Goal: Find specific page/section: Find specific page/section

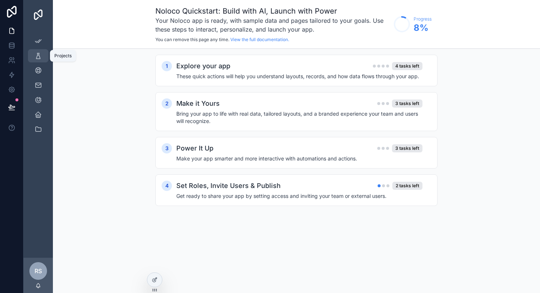
click at [37, 58] on icon "scrollable content" at bounding box center [37, 55] width 7 height 7
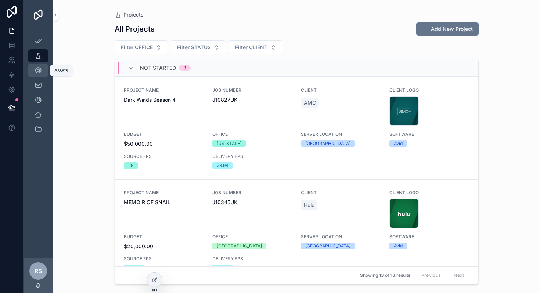
click at [38, 71] on icon "scrollable content" at bounding box center [37, 70] width 7 height 7
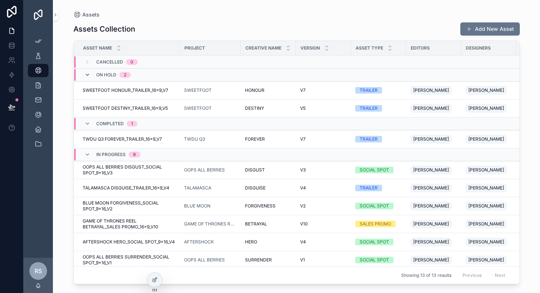
click at [84, 73] on icon "scrollable content" at bounding box center [87, 75] width 6 height 6
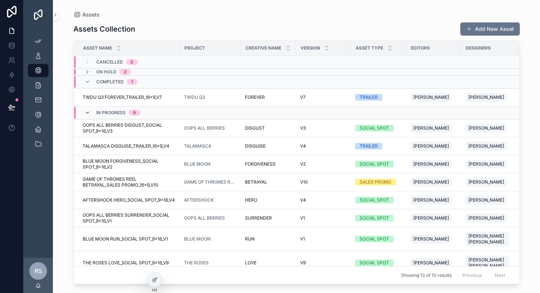
click at [86, 113] on icon "scrollable content" at bounding box center [87, 113] width 6 height 6
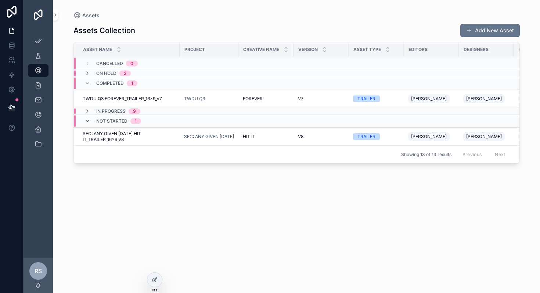
click at [87, 123] on icon "scrollable content" at bounding box center [87, 121] width 6 height 6
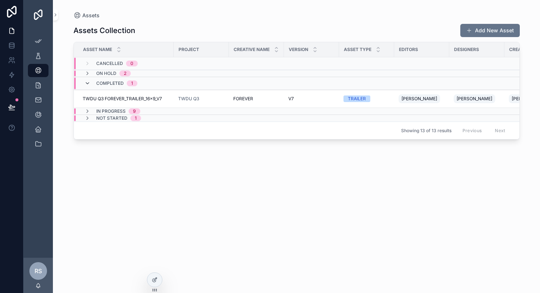
click at [86, 85] on icon "scrollable content" at bounding box center [87, 83] width 6 height 6
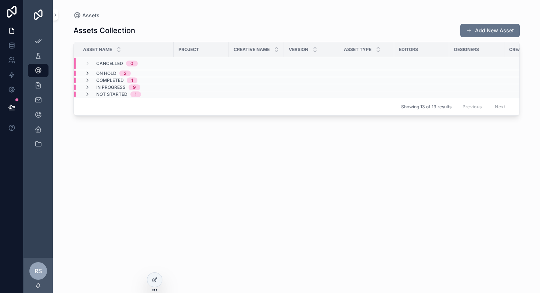
click at [87, 71] on icon "scrollable content" at bounding box center [87, 73] width 6 height 6
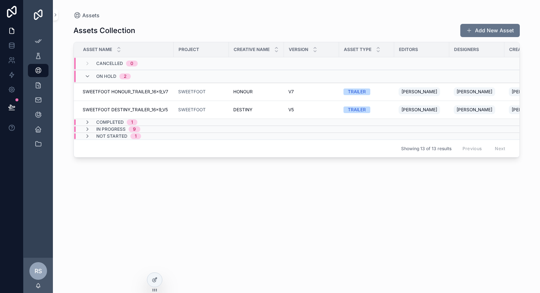
click at [87, 71] on div "On Hold 2" at bounding box center [107, 76] width 46 height 12
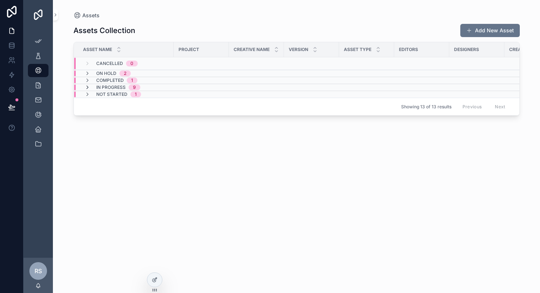
click at [89, 85] on icon "scrollable content" at bounding box center [87, 87] width 6 height 6
